Goal: Information Seeking & Learning: Learn about a topic

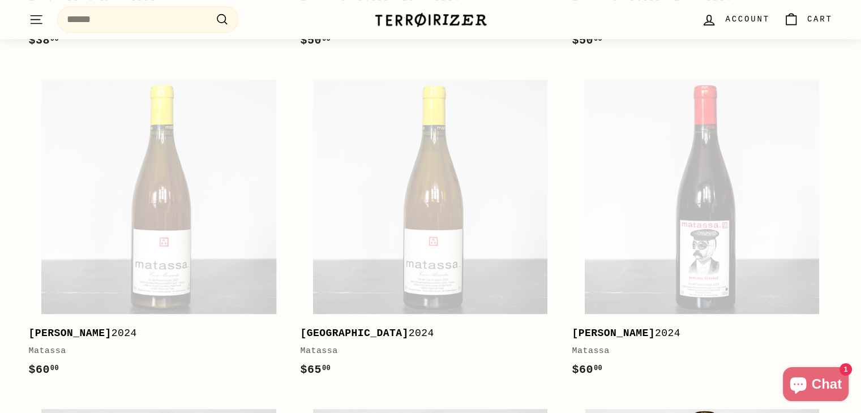
scroll to position [830, 0]
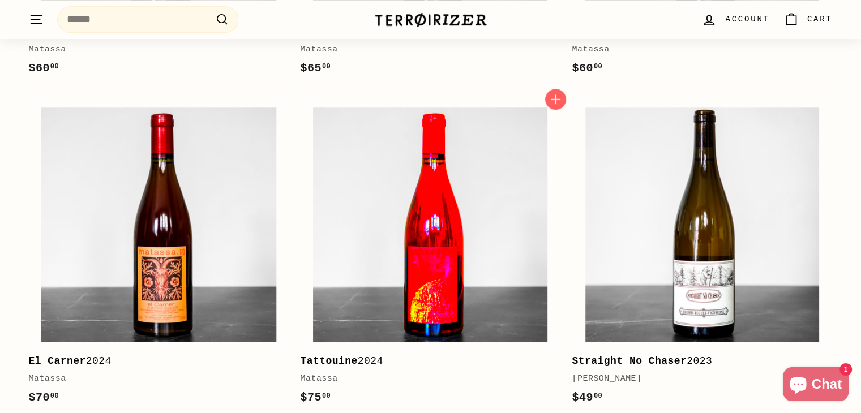
click at [446, 288] on img at bounding box center [430, 225] width 234 height 234
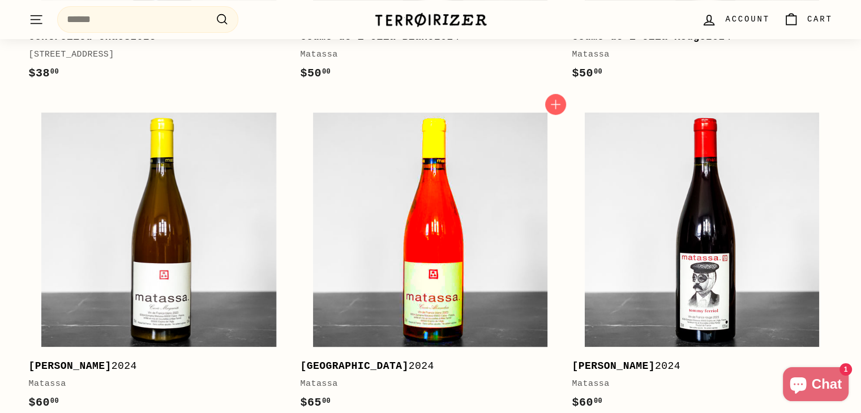
scroll to position [340, 0]
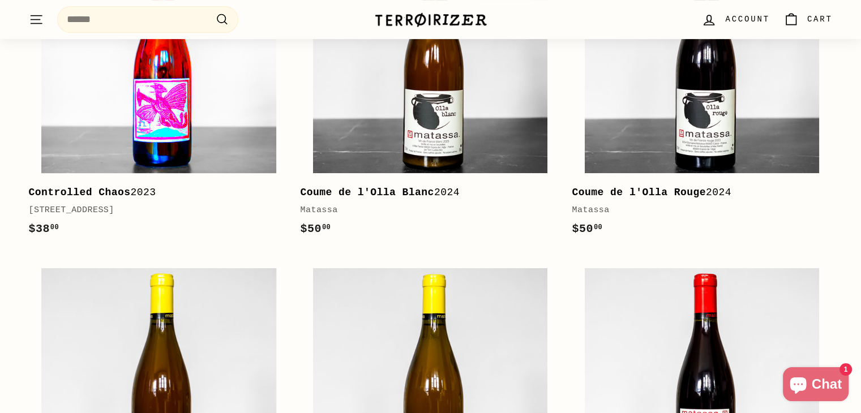
click at [190, 97] on img at bounding box center [158, 56] width 234 height 234
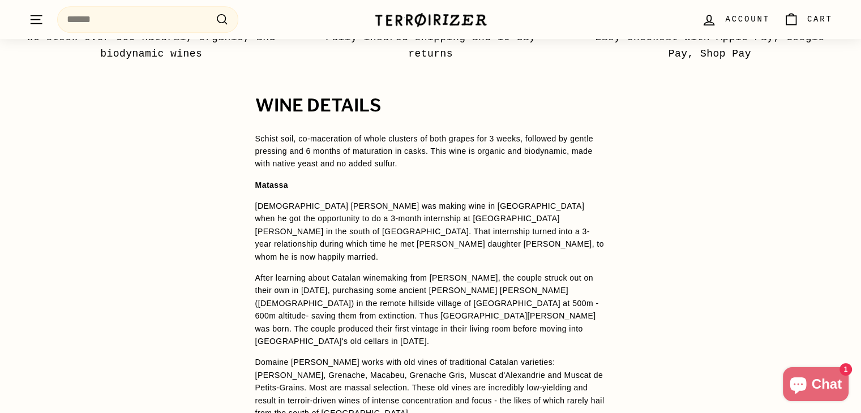
scroll to position [717, 0]
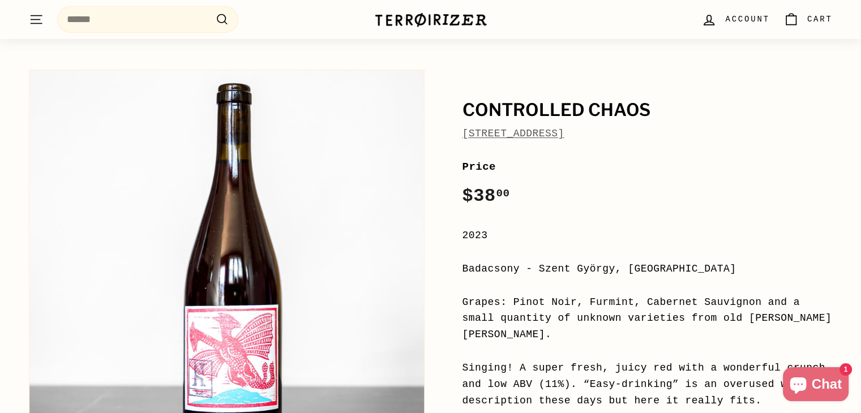
scroll to position [37, 0]
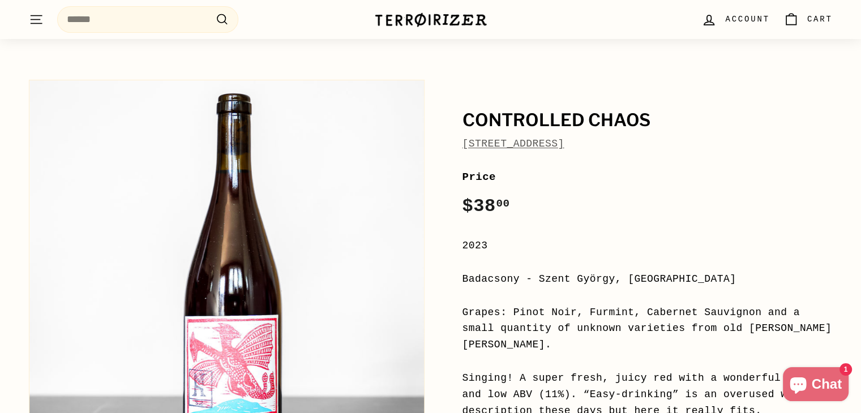
click at [469, 143] on link "Kolonia 52" at bounding box center [513, 143] width 102 height 11
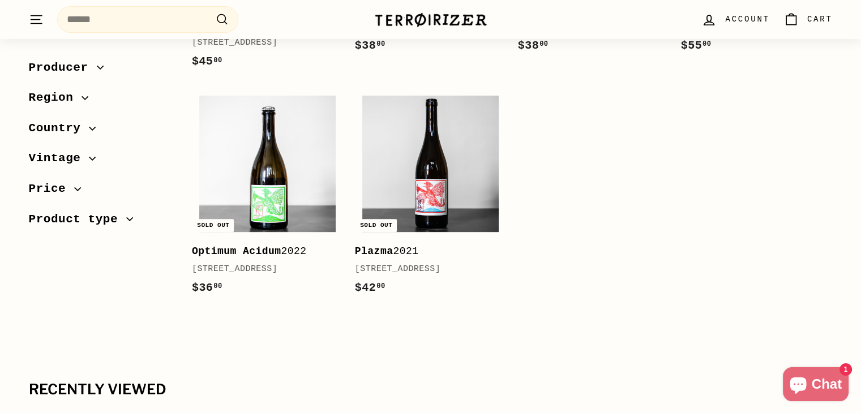
scroll to position [377, 0]
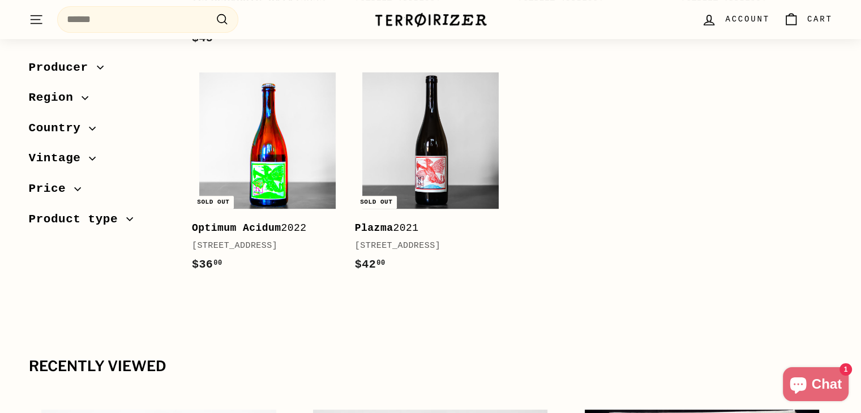
click at [264, 170] on img at bounding box center [267, 140] width 136 height 136
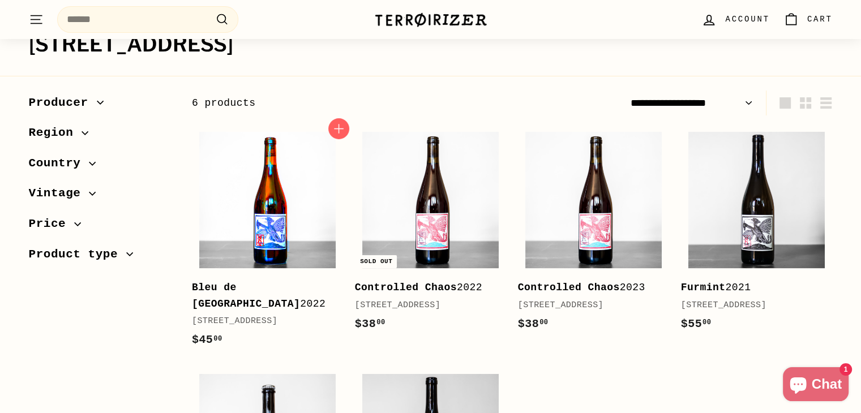
click at [238, 232] on img at bounding box center [267, 200] width 136 height 136
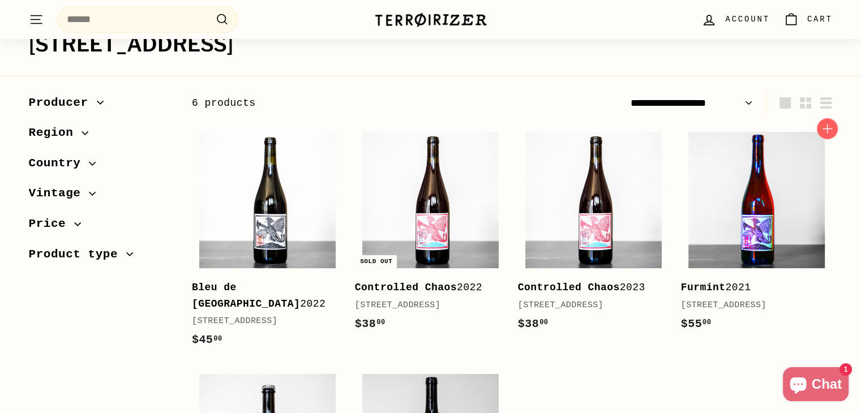
click at [727, 184] on img at bounding box center [756, 200] width 136 height 136
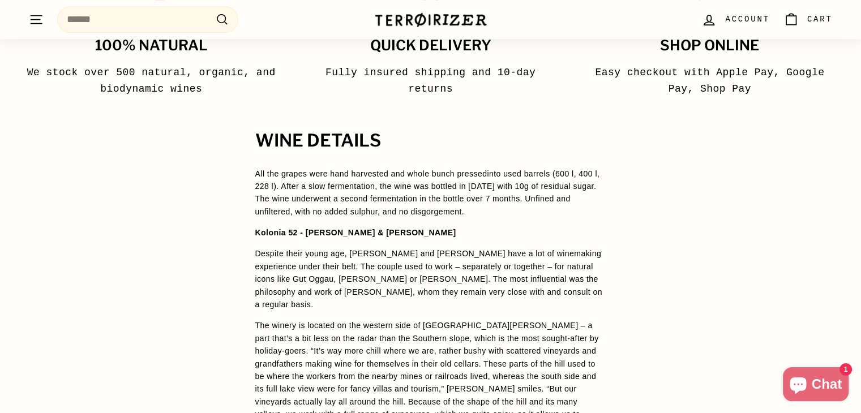
scroll to position [717, 0]
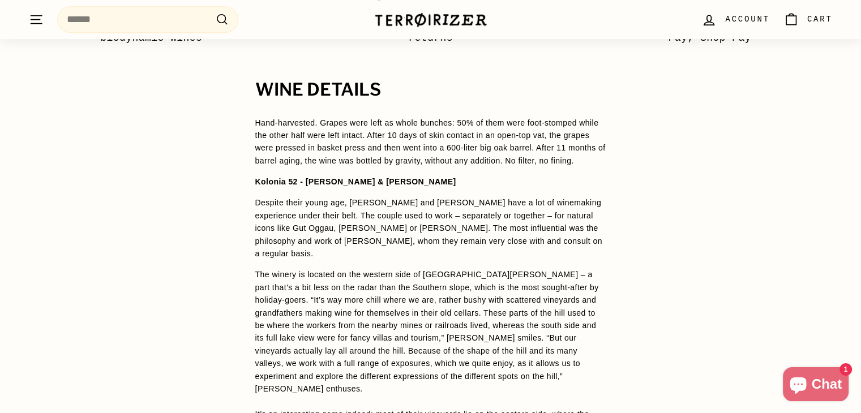
scroll to position [792, 0]
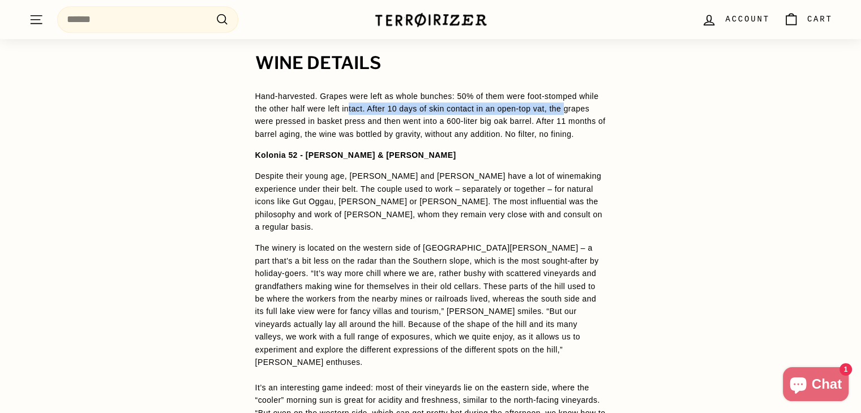
drag, startPoint x: 351, startPoint y: 110, endPoint x: 567, endPoint y: 111, distance: 215.6
click at [567, 111] on p "Hand-harvested. Grapes were left as whole bunches: 50% of them were foot-stompe…" at bounding box center [430, 115] width 351 height 51
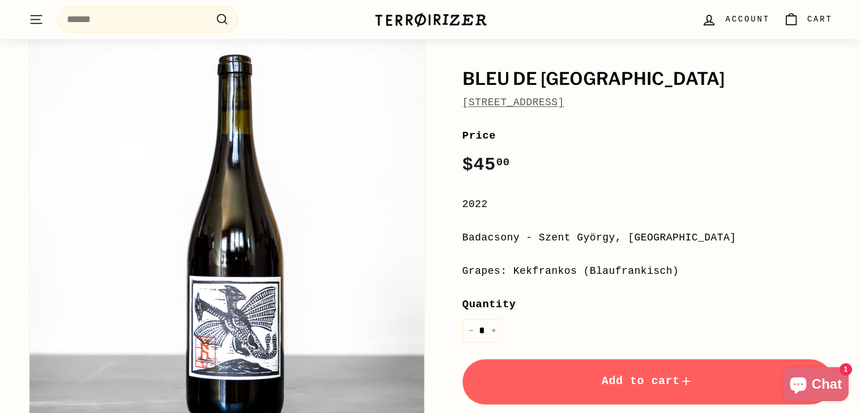
scroll to position [37, 0]
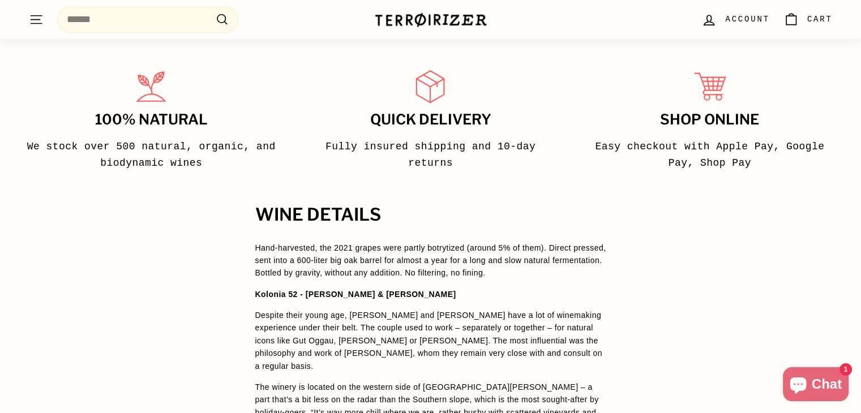
scroll to position [641, 0]
drag, startPoint x: 364, startPoint y: 258, endPoint x: 435, endPoint y: 254, distance: 70.8
click at [435, 254] on span "Hand-harvested, the 2021 grapes were partly botrytized (around 5% of them). Dir…" at bounding box center [430, 260] width 351 height 35
click at [436, 254] on span "Hand-harvested, the 2021 grapes were partly botrytized (around 5% of them). Dir…" at bounding box center [430, 260] width 351 height 35
